Goal: Task Accomplishment & Management: Complete application form

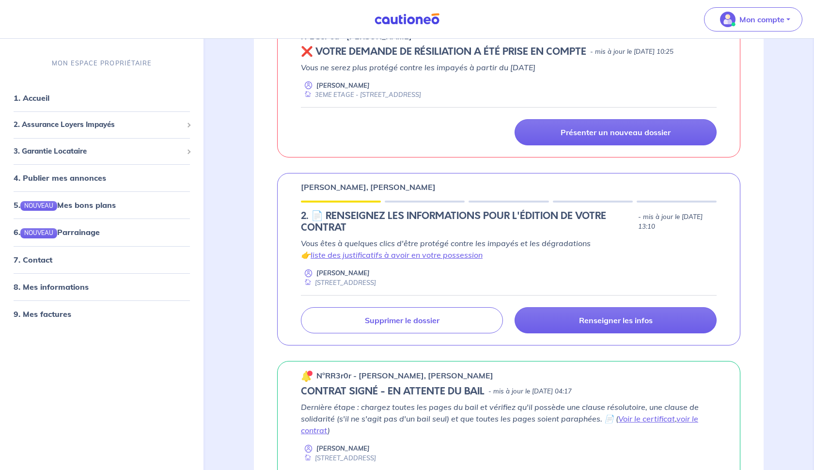
scroll to position [186, 0]
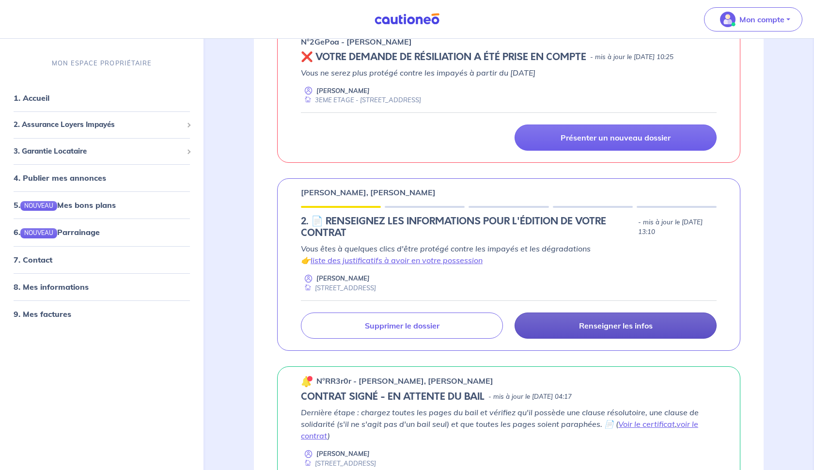
click at [578, 330] on link "Renseigner les infos" at bounding box center [616, 326] width 202 height 26
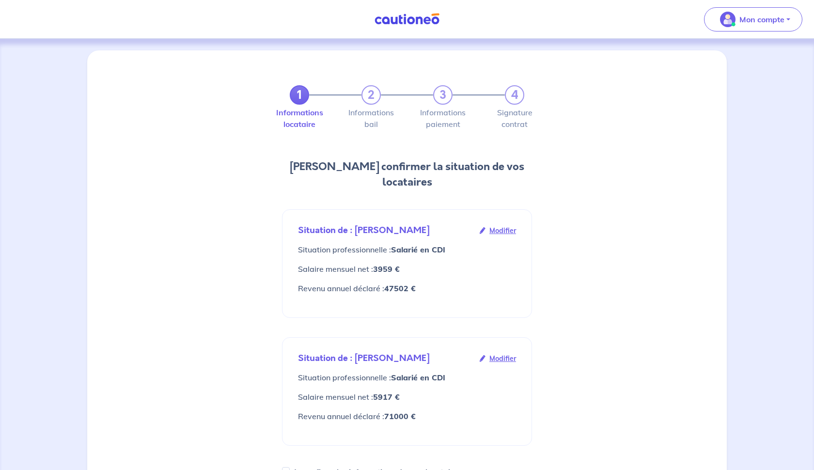
click at [361, 105] on div "Informations locataire Informations bail Informations paiement Signature contrat" at bounding box center [407, 122] width 262 height 35
click at [275, 154] on div "1 2 3 4 Informations locataire Informations bail Informations paiement Signatur…" at bounding box center [407, 390] width 628 height 656
click at [641, 21] on p "Mon compte" at bounding box center [762, 20] width 45 height 12
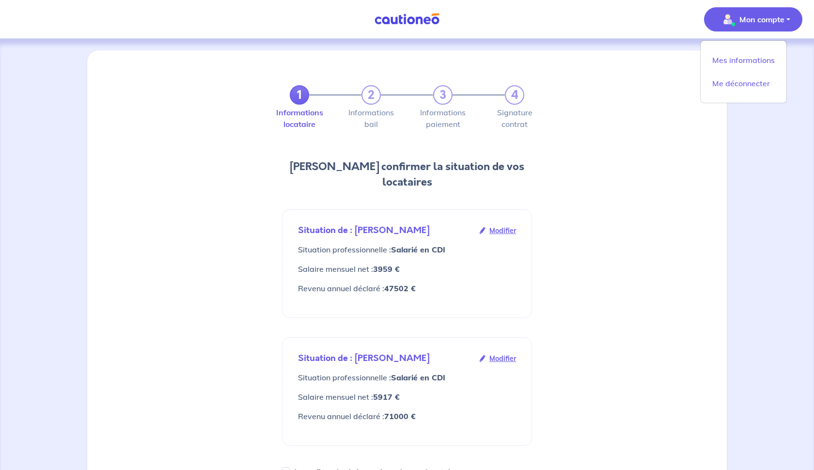
click at [641, 106] on div "1 2 3 4 Informations locataire Informations bail Informations paiement Signatur…" at bounding box center [407, 390] width 628 height 656
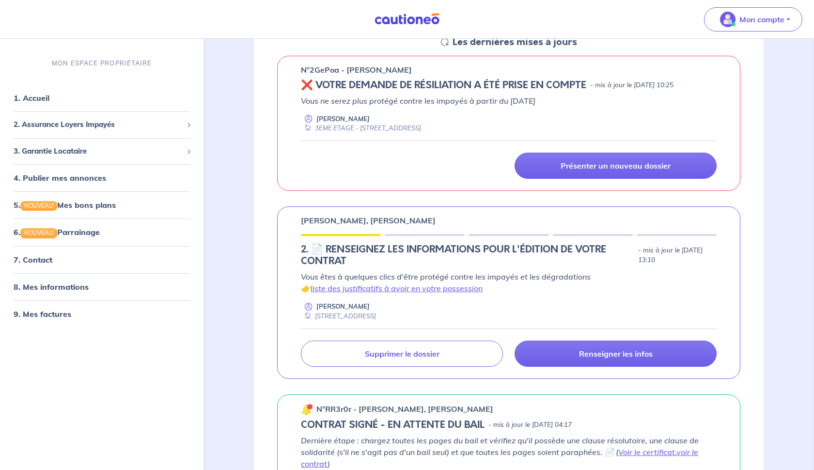
scroll to position [127, 0]
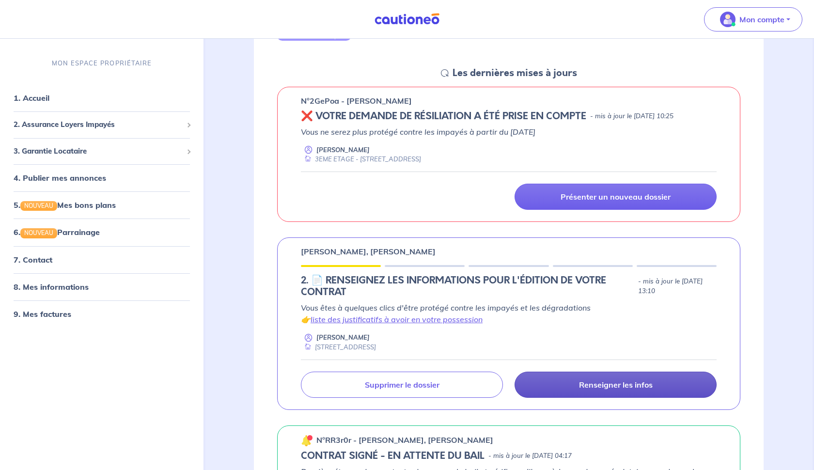
click at [564, 386] on link "Renseigner les infos" at bounding box center [616, 385] width 202 height 26
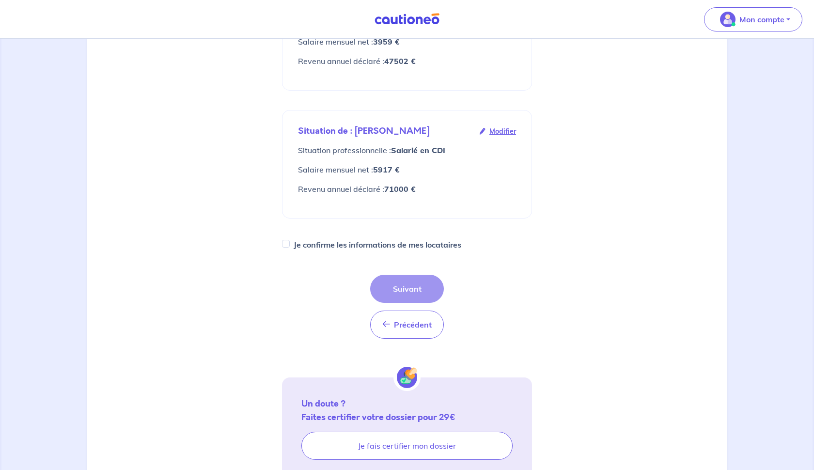
scroll to position [241, 0]
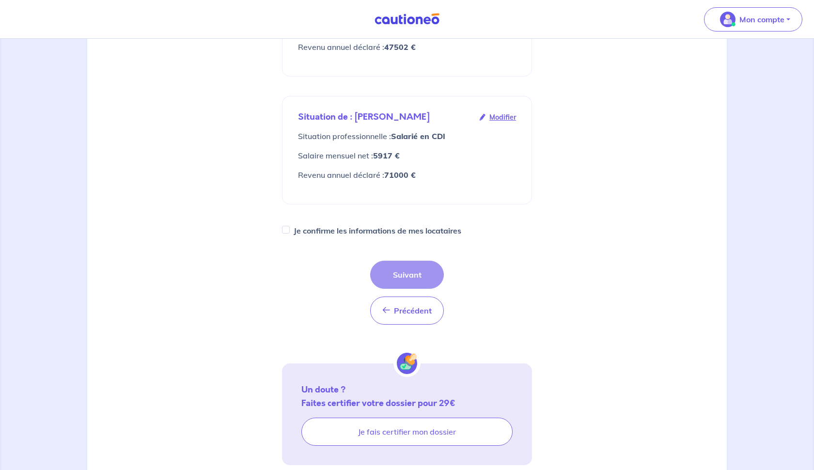
click at [425, 273] on div "Précédent Précédent Suivant" at bounding box center [407, 293] width 74 height 64
click at [407, 276] on div "Précédent Précédent Suivant" at bounding box center [407, 293] width 74 height 64
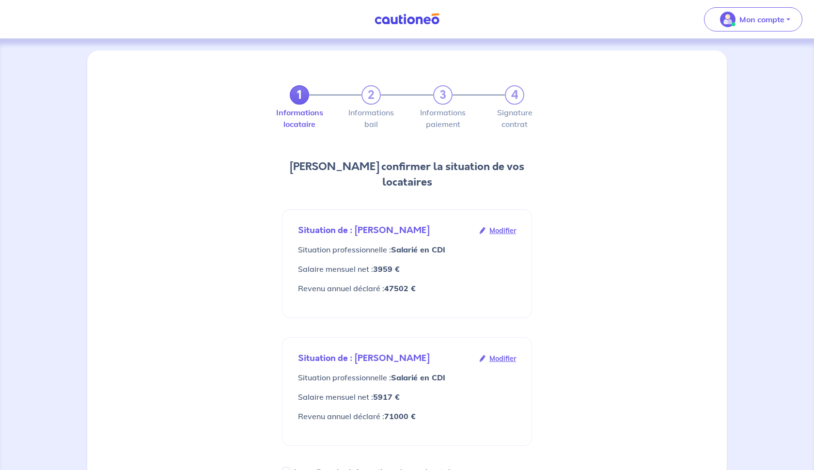
scroll to position [0, 0]
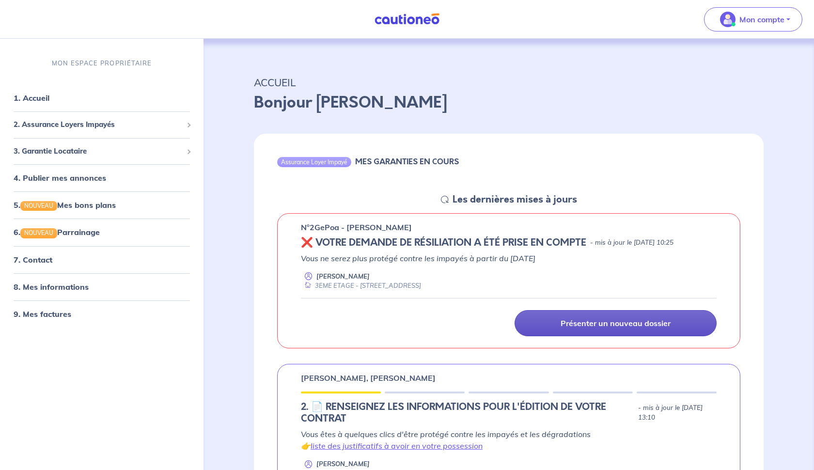
click at [639, 325] on p "Présenter un nouveau dossier" at bounding box center [616, 323] width 110 height 10
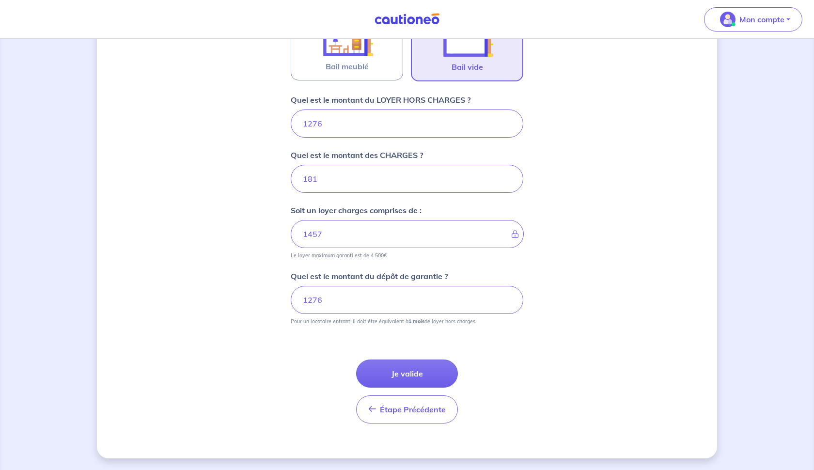
scroll to position [343, 0]
click at [427, 370] on button "Je valide" at bounding box center [407, 374] width 102 height 28
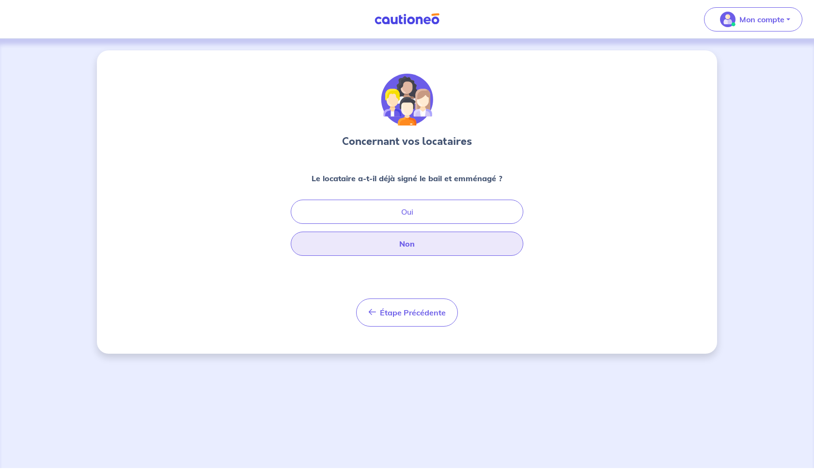
click at [413, 241] on button "Non" at bounding box center [407, 244] width 233 height 24
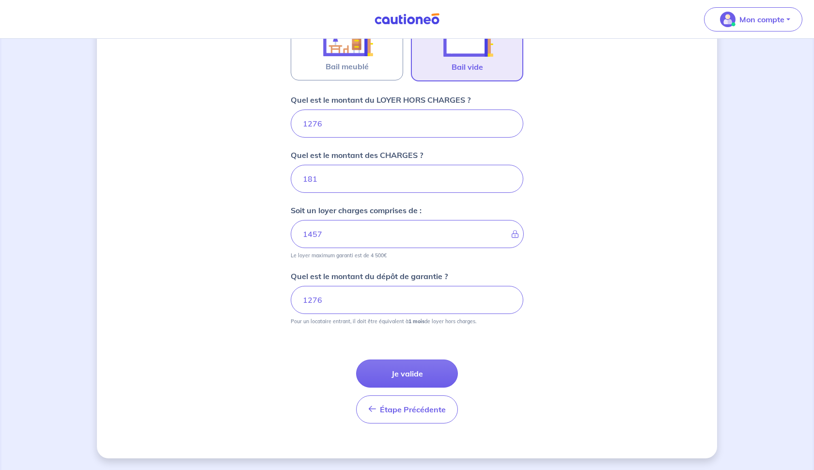
scroll to position [343, 0]
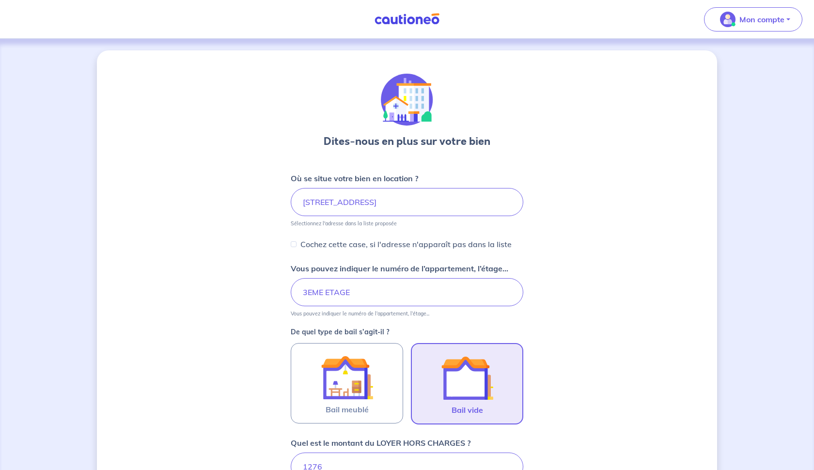
scroll to position [343, 0]
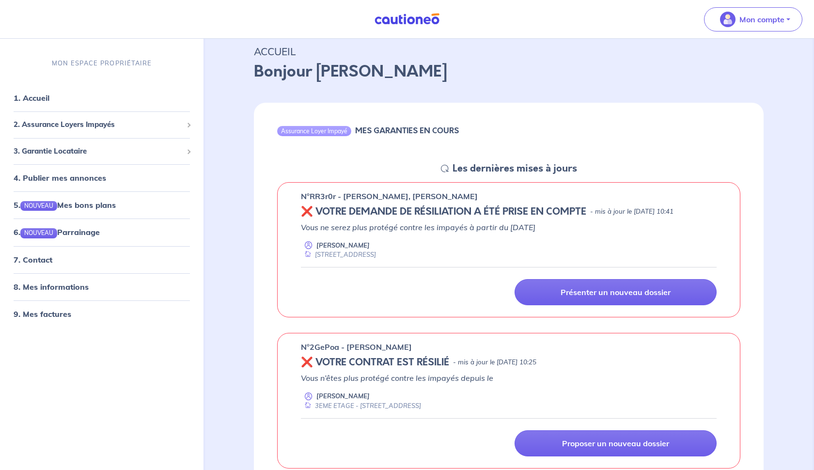
scroll to position [31, 0]
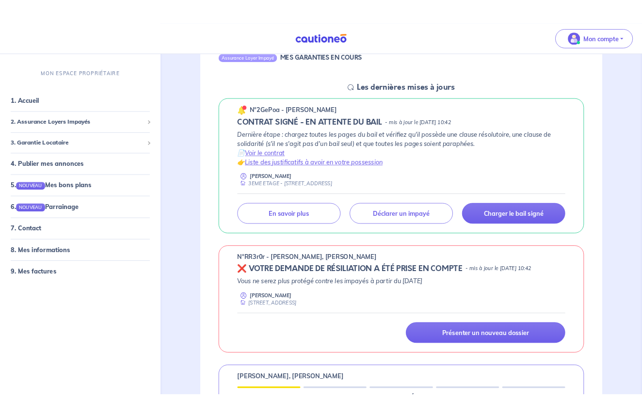
scroll to position [127, 0]
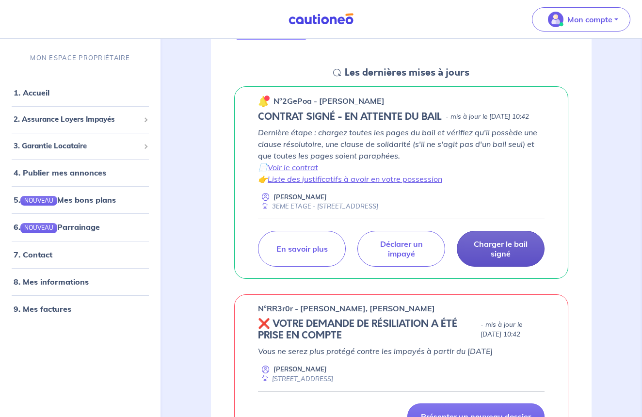
click at [487, 258] on p "Charger le bail signé" at bounding box center [501, 248] width 64 height 19
click at [491, 258] on p "Charger le bail signé" at bounding box center [501, 248] width 64 height 19
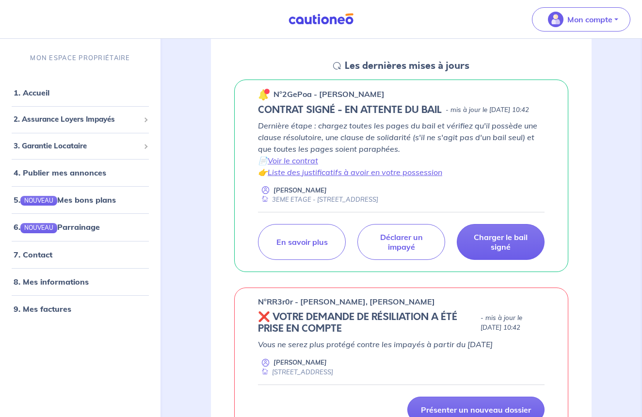
scroll to position [146, 0]
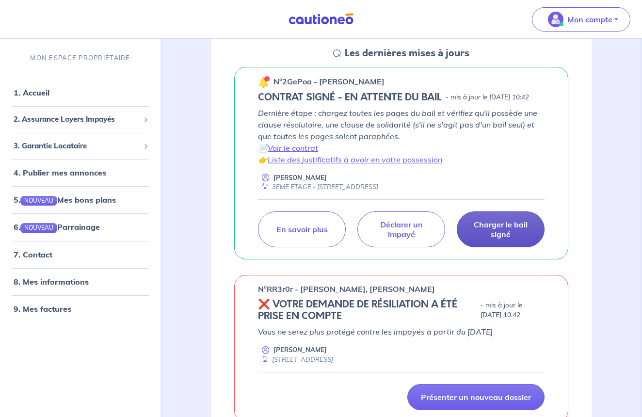
click at [496, 238] on p "Charger le bail signé" at bounding box center [501, 229] width 64 height 19
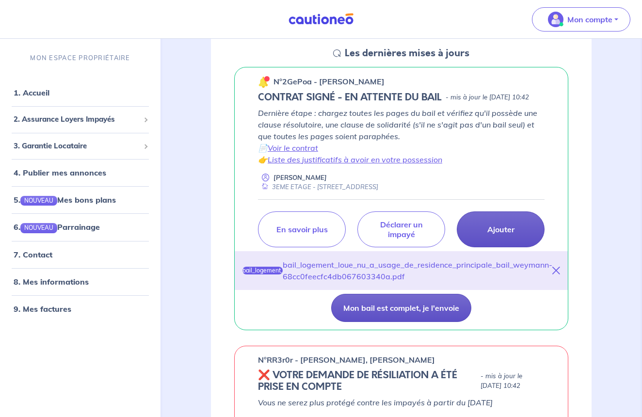
click at [378, 315] on button "Mon bail est complet, je l'envoie" at bounding box center [401, 308] width 140 height 28
